Goal: Browse casually: Explore the website without a specific task or goal

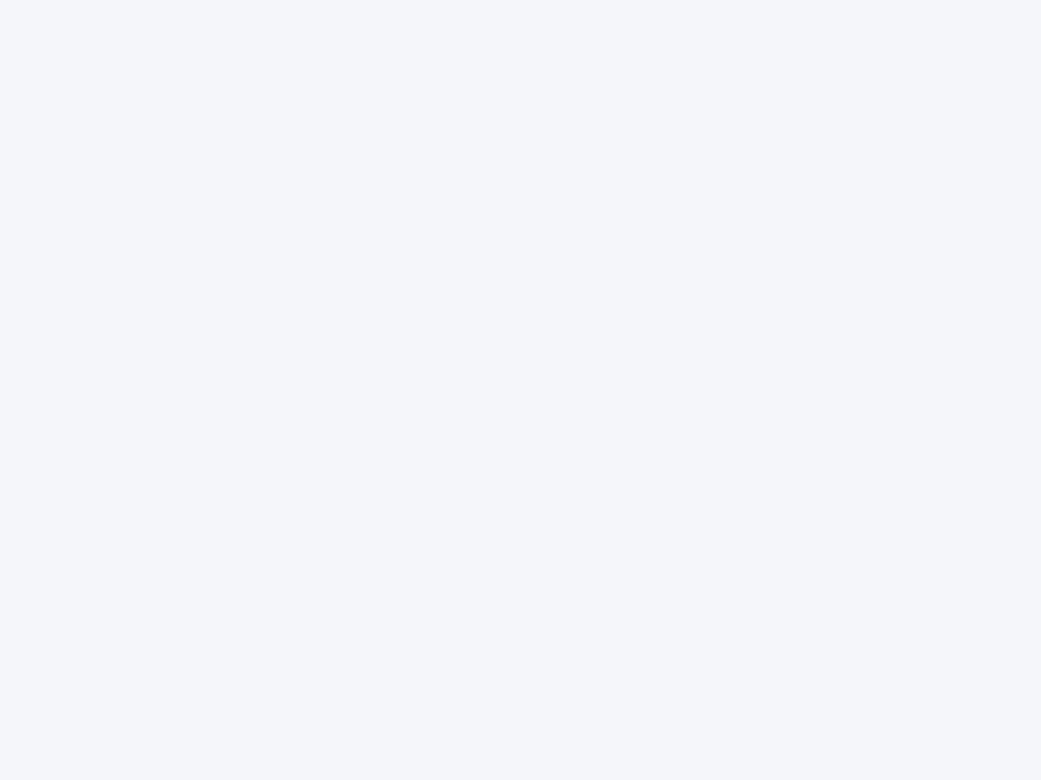
click at [520, 390] on div at bounding box center [520, 390] width 1041 height 780
